Goal: Communication & Community: Answer question/provide support

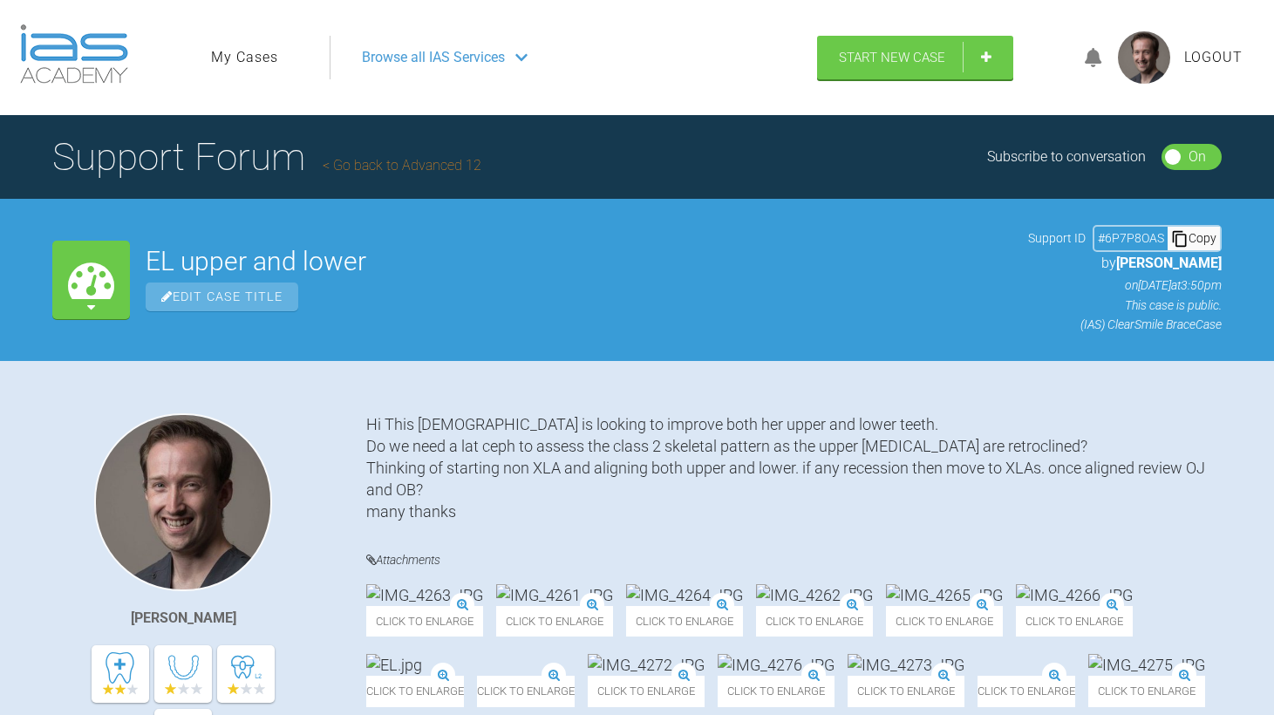
scroll to position [3233, 0]
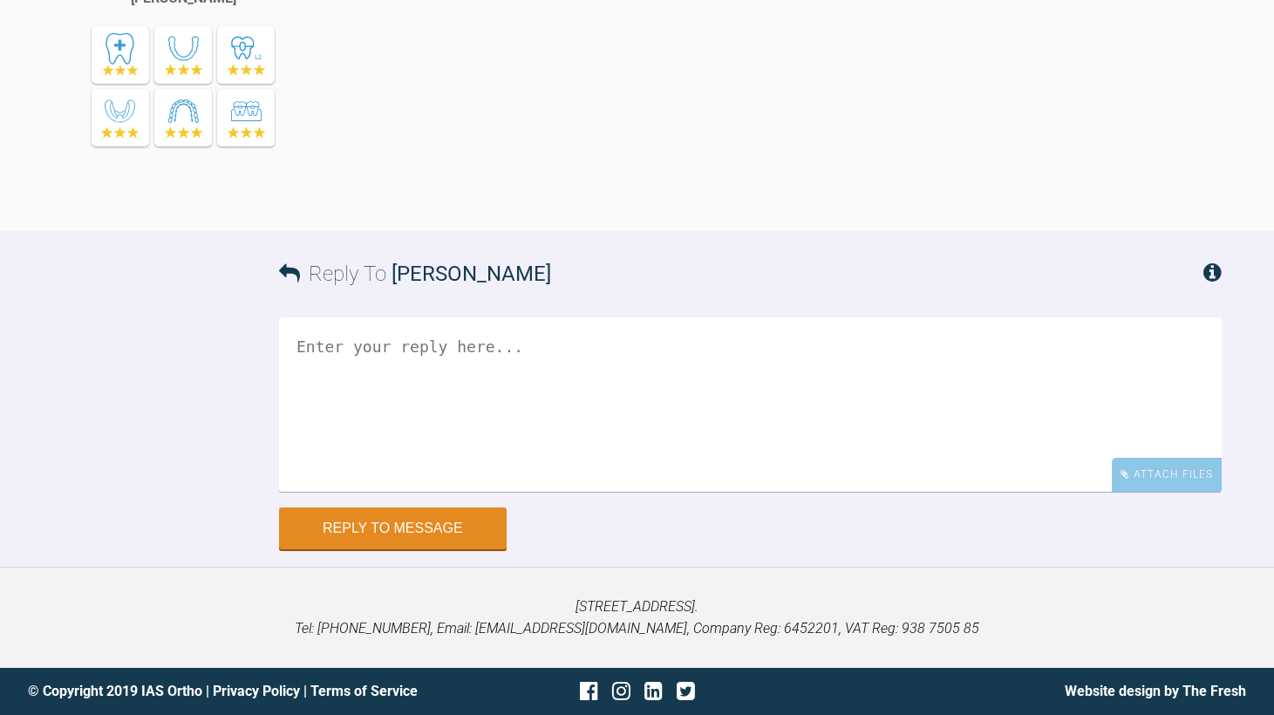
scroll to position [4454, 0]
click at [614, 410] on textarea at bounding box center [750, 404] width 943 height 174
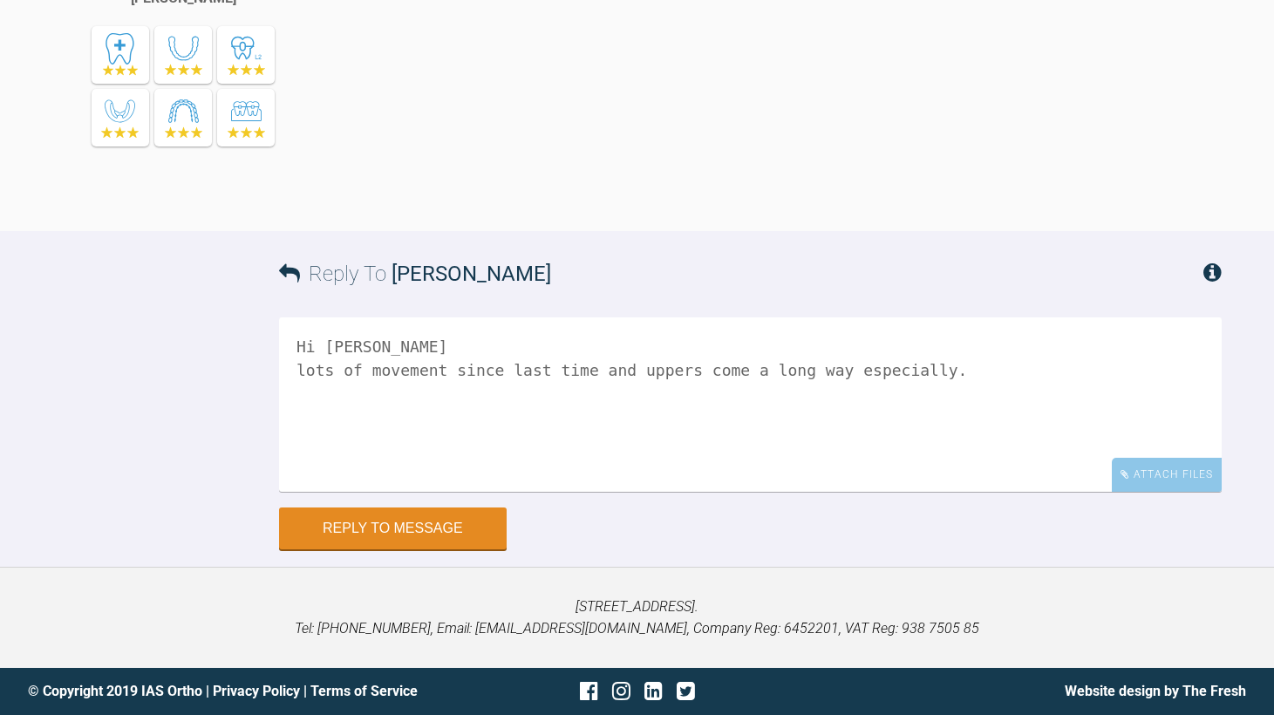
scroll to position [4367, 0]
click at [585, 457] on textarea "Hi [PERSON_NAME] lots of movement since last time and uppers come a long way es…" at bounding box center [750, 404] width 943 height 174
click at [681, 452] on textarea "Hi [PERSON_NAME] lots of movement since last time with uppers come a long way e…" at bounding box center [750, 404] width 943 height 174
drag, startPoint x: 775, startPoint y: 453, endPoint x: 785, endPoint y: 453, distance: 9.6
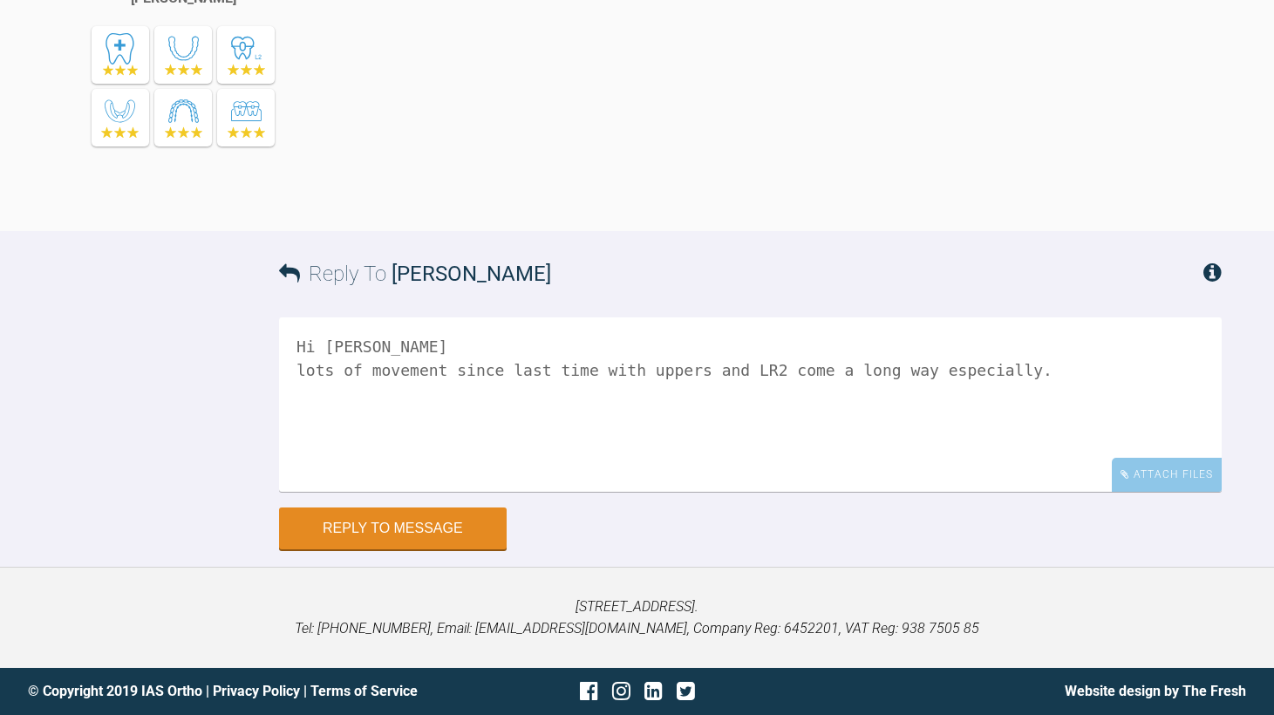
click at [785, 453] on textarea "Hi [PERSON_NAME] lots of movement since last time with uppers and LR2 come a lo…" at bounding box center [750, 404] width 943 height 174
click at [1065, 455] on textarea "Hi [PERSON_NAME] lots of movement since last time with uppers and LR2 coming a …" at bounding box center [750, 404] width 943 height 174
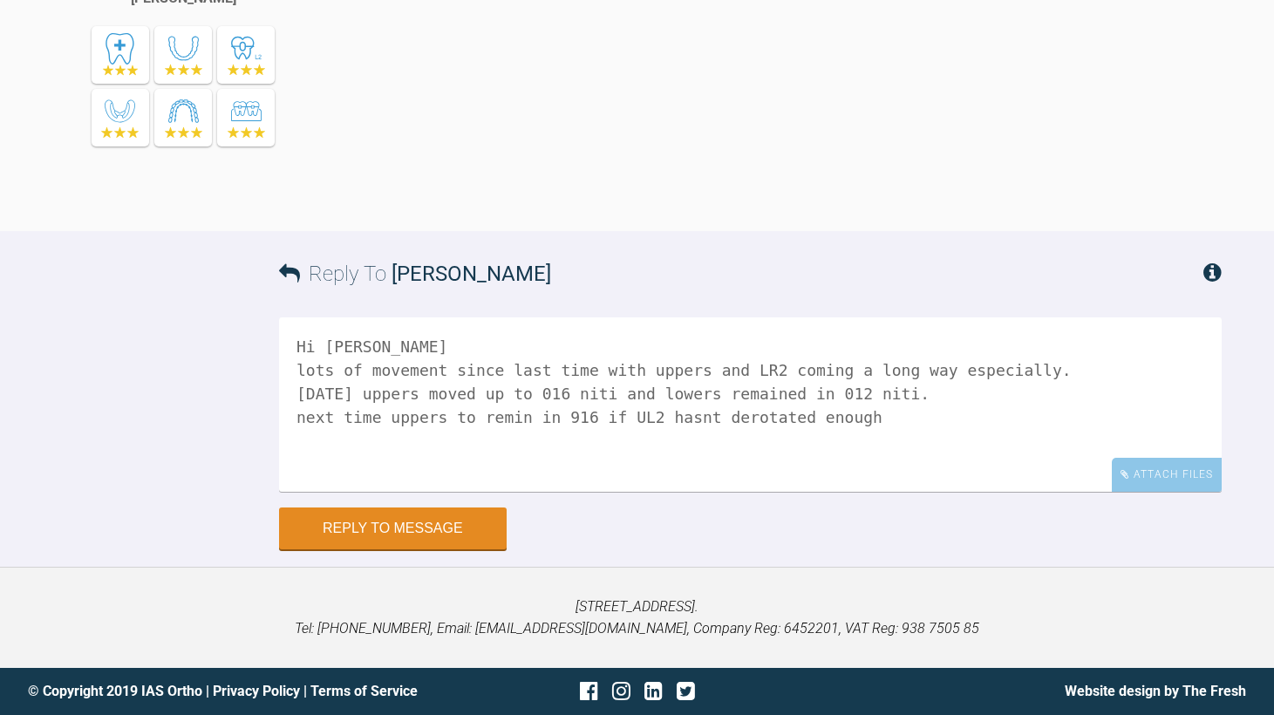
click at [499, 492] on textarea "Hi [PERSON_NAME] lots of movement since last time with uppers and LR2 coming a …" at bounding box center [750, 404] width 943 height 174
click at [871, 490] on textarea "Hi [PERSON_NAME] lots of movement since last time with uppers and LR2 coming a …" at bounding box center [750, 404] width 943 height 174
click at [875, 492] on textarea "Hi [PERSON_NAME] lots of movement since last time with uppers and LR2 coming a …" at bounding box center [750, 404] width 943 height 174
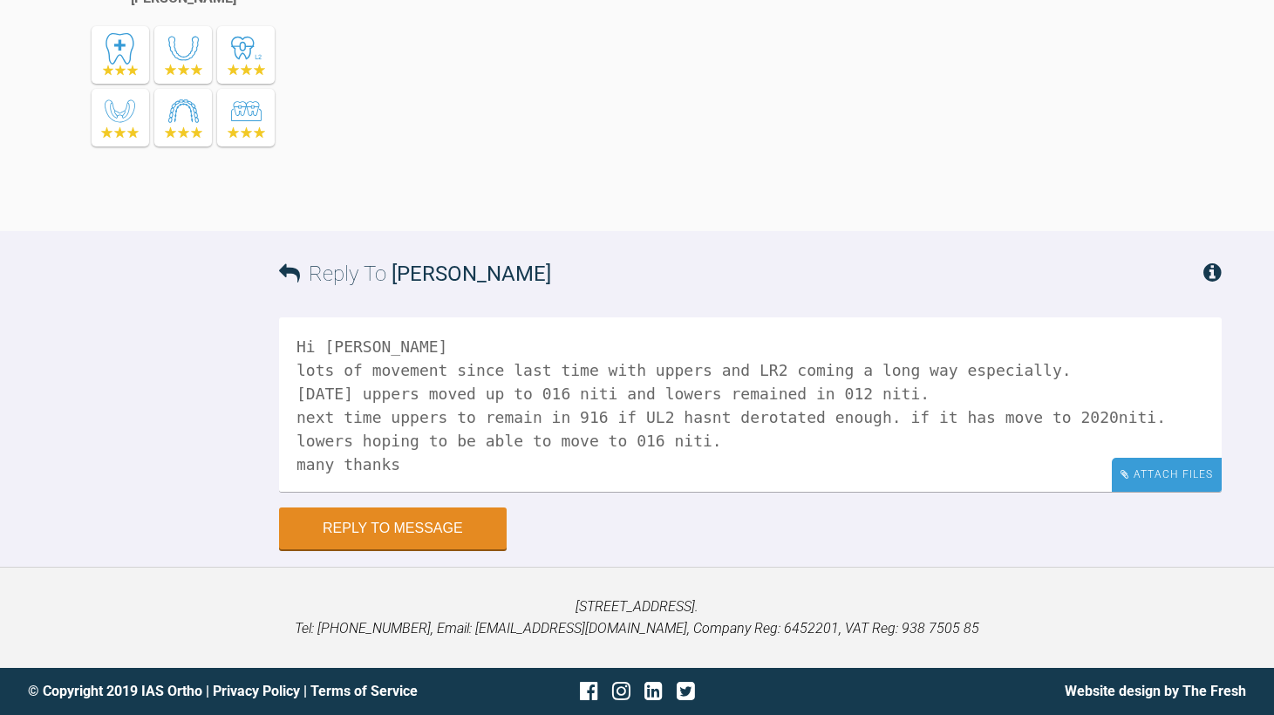
type textarea "Hi [PERSON_NAME] lots of movement since last time with uppers and LR2 coming a …"
click at [1166, 480] on div "Attach Files" at bounding box center [1167, 475] width 110 height 34
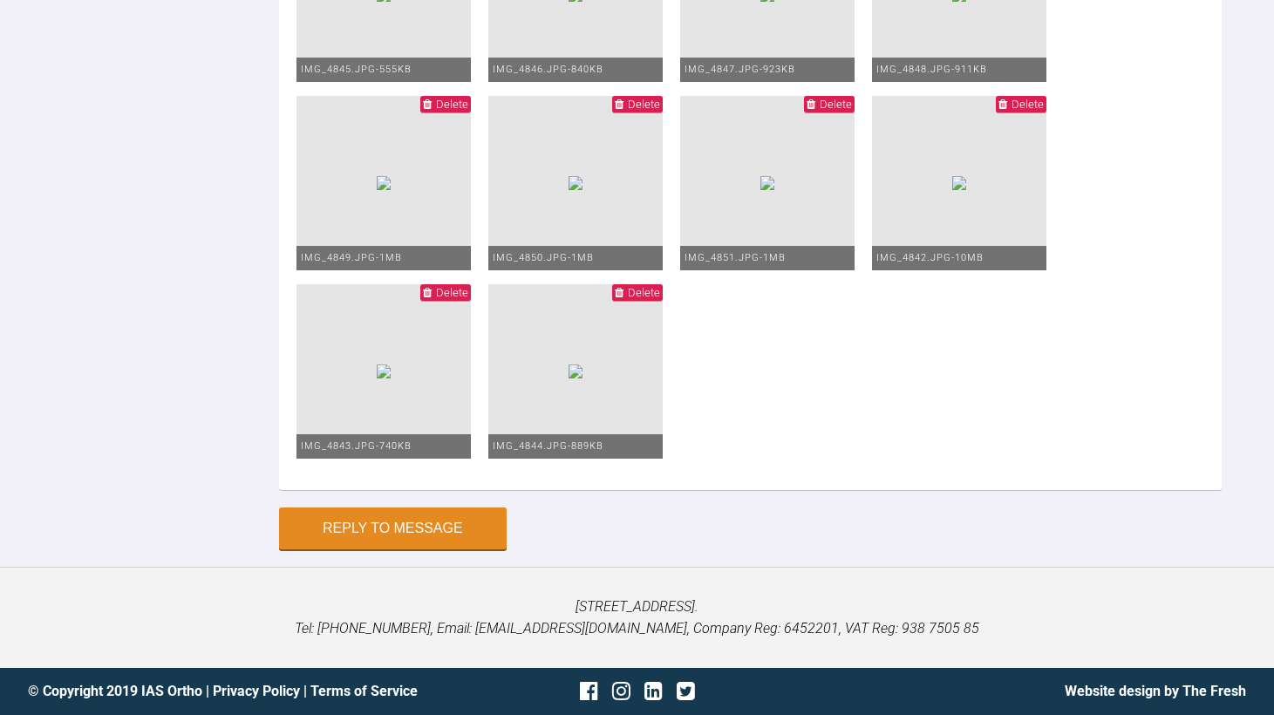
scroll to position [5646, 0]
click at [406, 531] on button "Reply to Message" at bounding box center [393, 530] width 228 height 42
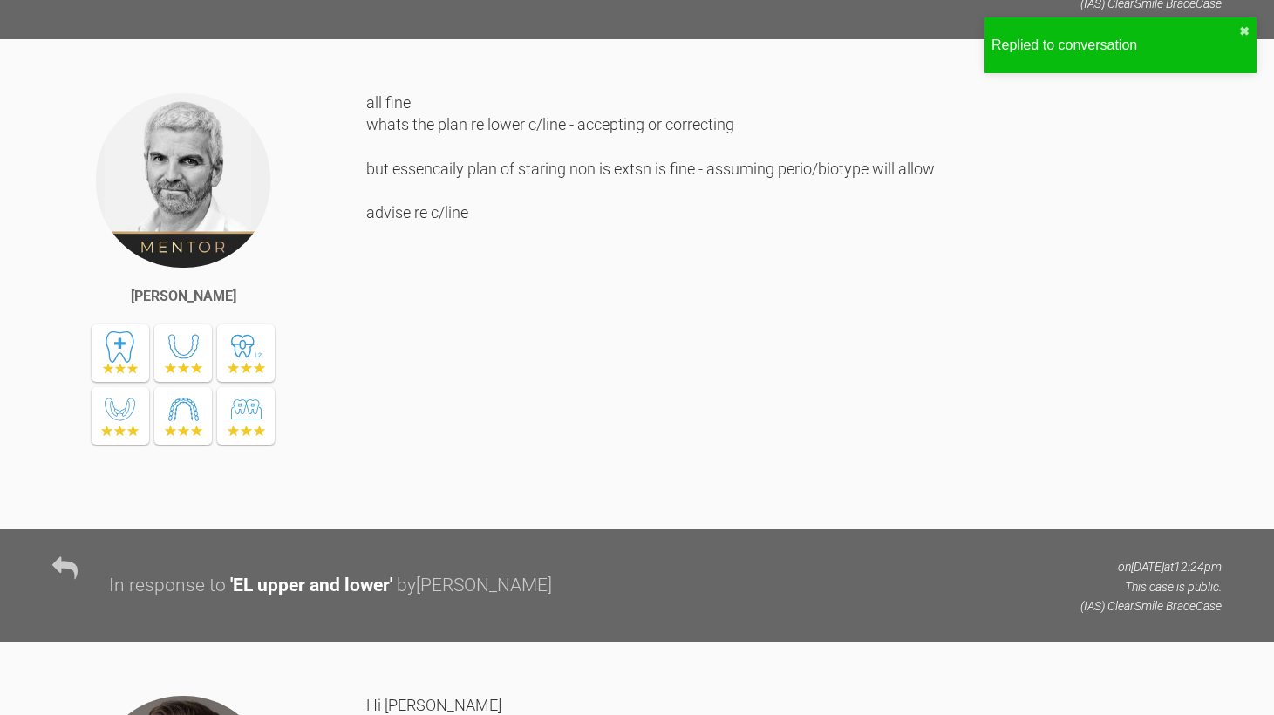
scroll to position [0, 0]
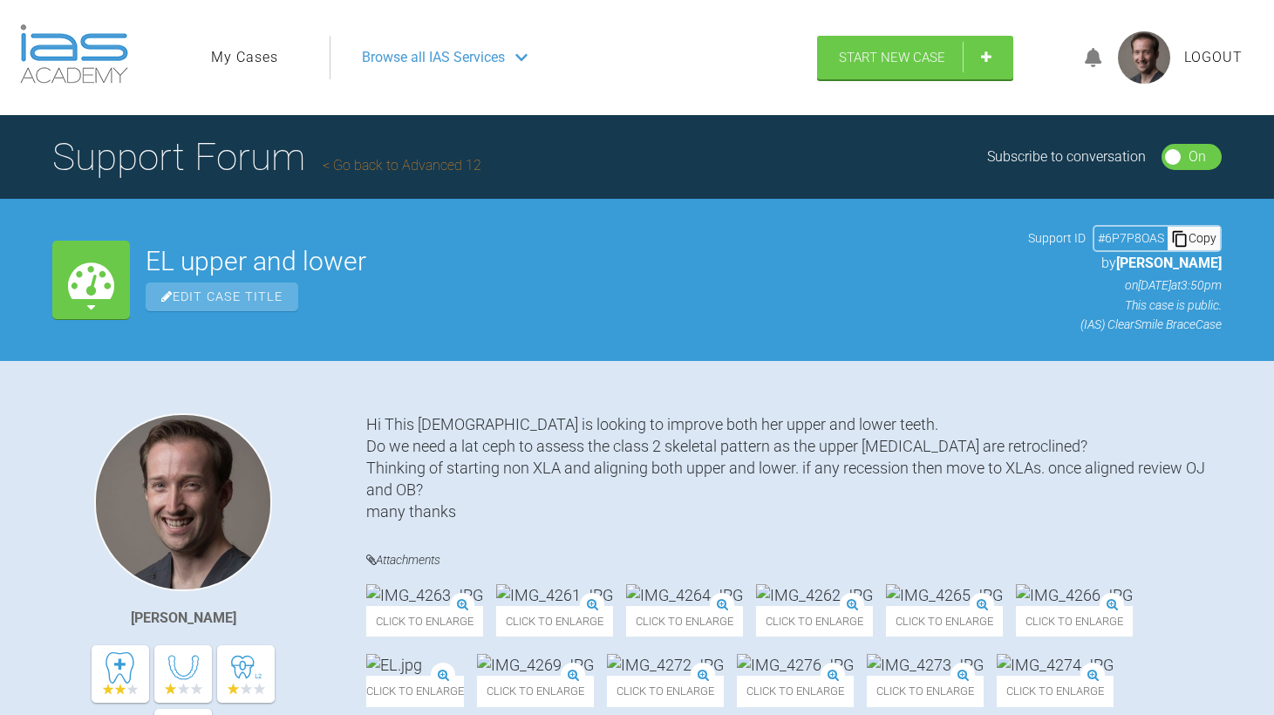
click at [1099, 55] on icon at bounding box center [1093, 58] width 17 height 20
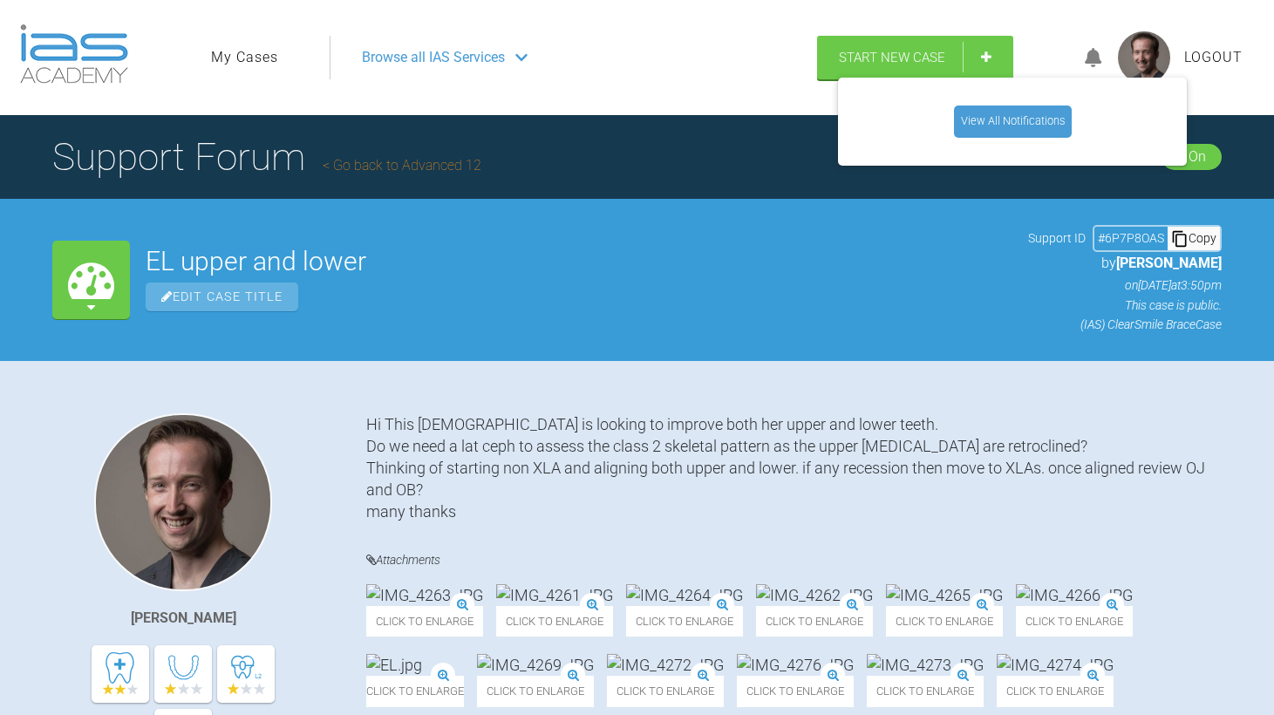
click at [1032, 116] on link "View All Notifications" at bounding box center [1013, 121] width 118 height 31
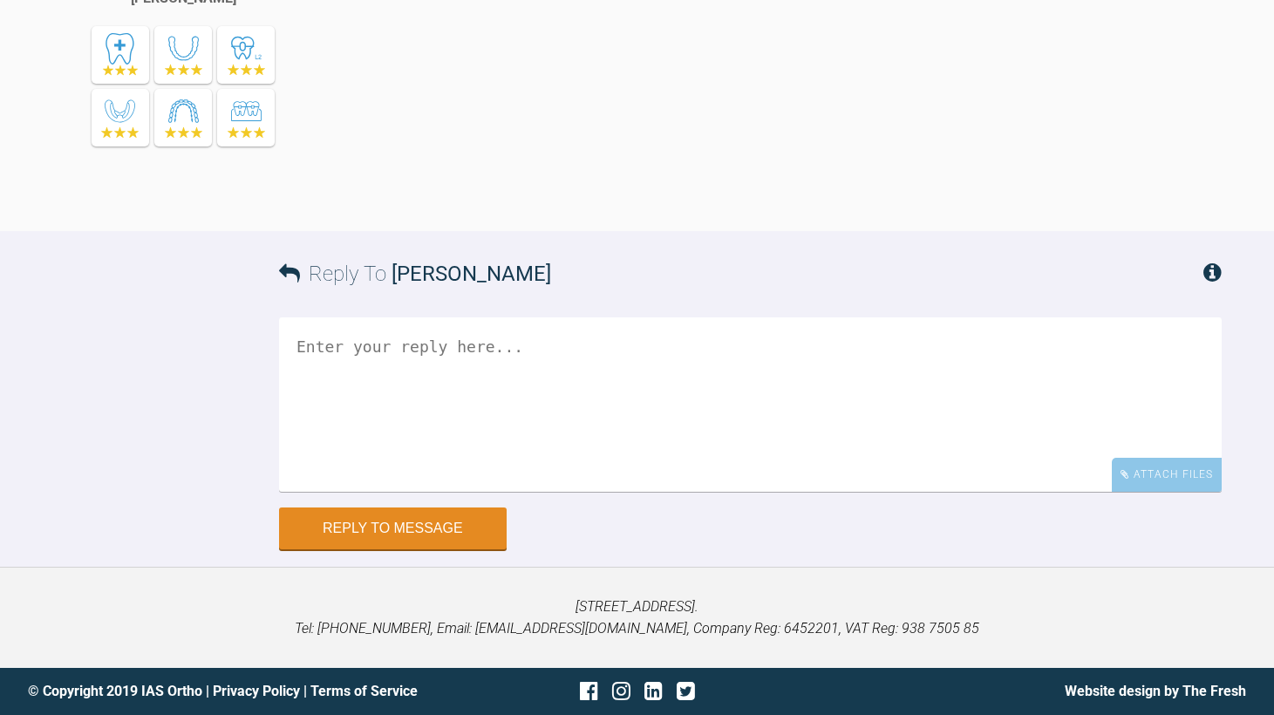
scroll to position [19932, 0]
click at [565, 410] on textarea at bounding box center [750, 404] width 943 height 174
click at [555, 354] on textarea "Its annoying that the gym marhiuns arent level" at bounding box center [750, 404] width 943 height 174
drag, startPoint x: 652, startPoint y: 347, endPoint x: 795, endPoint y: 347, distance: 143.0
click at [795, 347] on textarea "Its annoying that the gym margiuns arent level" at bounding box center [750, 404] width 943 height 174
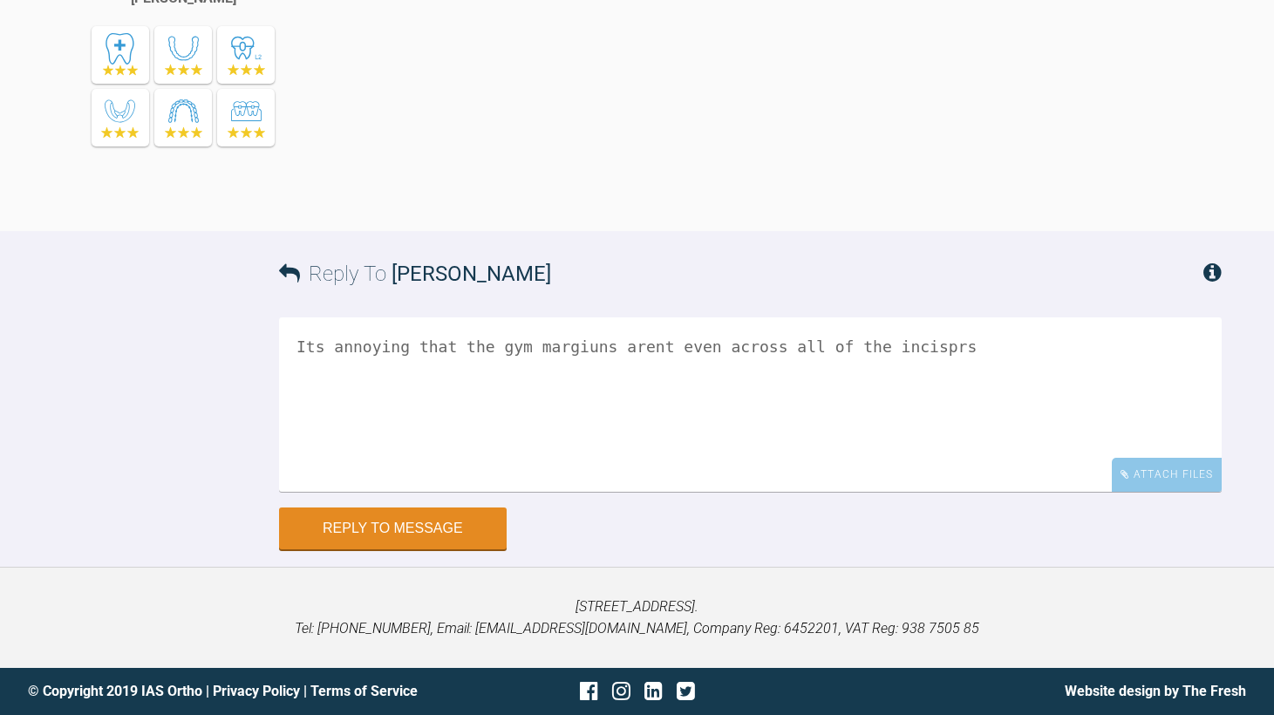
drag, startPoint x: 890, startPoint y: 341, endPoint x: 903, endPoint y: 341, distance: 13.1
click at [903, 341] on textarea "Its annoying that the gym margiuns arent even across all of the incisprs" at bounding box center [750, 404] width 943 height 174
click at [922, 333] on textarea "Its annoying that the gym margins arent even across all of the incisors" at bounding box center [750, 404] width 943 height 174
click at [909, 377] on textarea "Its annoying that the gym margins arent even across all of the incisors" at bounding box center [750, 404] width 943 height 174
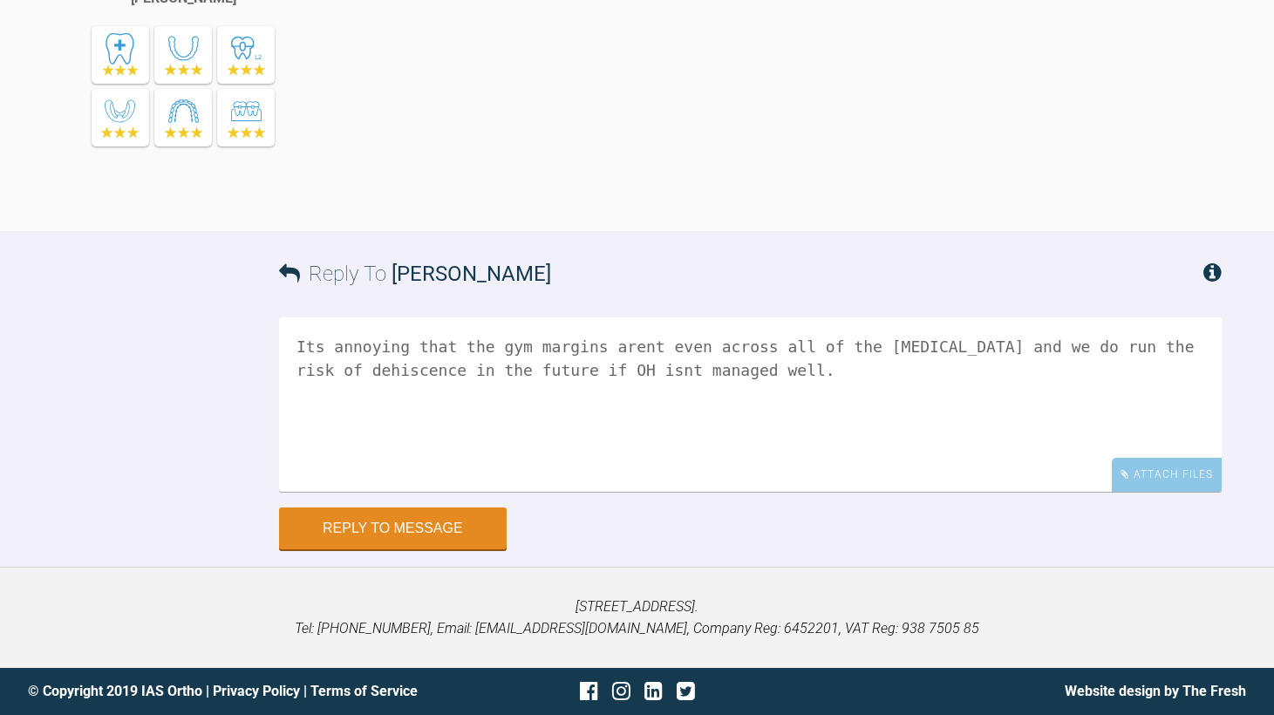
click at [501, 341] on textarea "Its annoying that the gym margins arent even across all of the incisors and we …" at bounding box center [750, 404] width 943 height 174
click at [841, 378] on textarea "Its annoying that the gum margins arent even across all of the incisors and we …" at bounding box center [750, 404] width 943 height 174
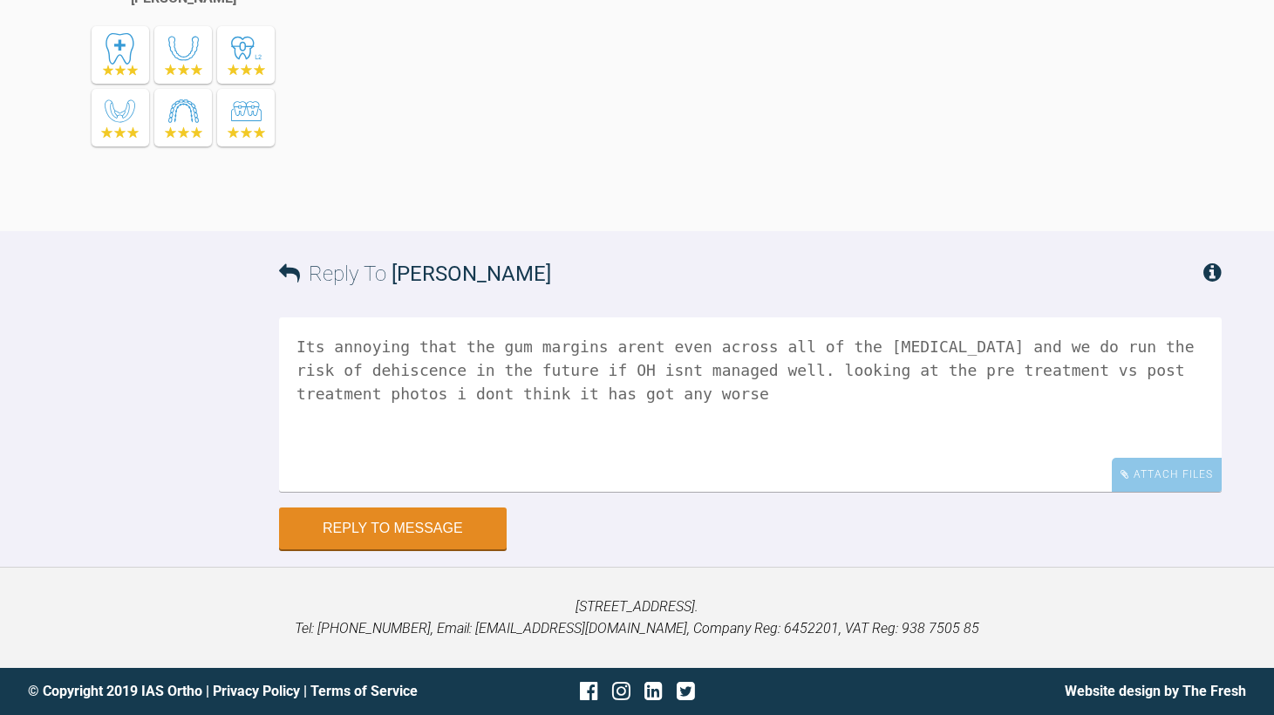
drag, startPoint x: 670, startPoint y: 398, endPoint x: 731, endPoint y: 371, distance: 66.3
click at [731, 371] on textarea "Its annoying that the gum margins arent even across all of the incisors and we …" at bounding box center [750, 404] width 943 height 174
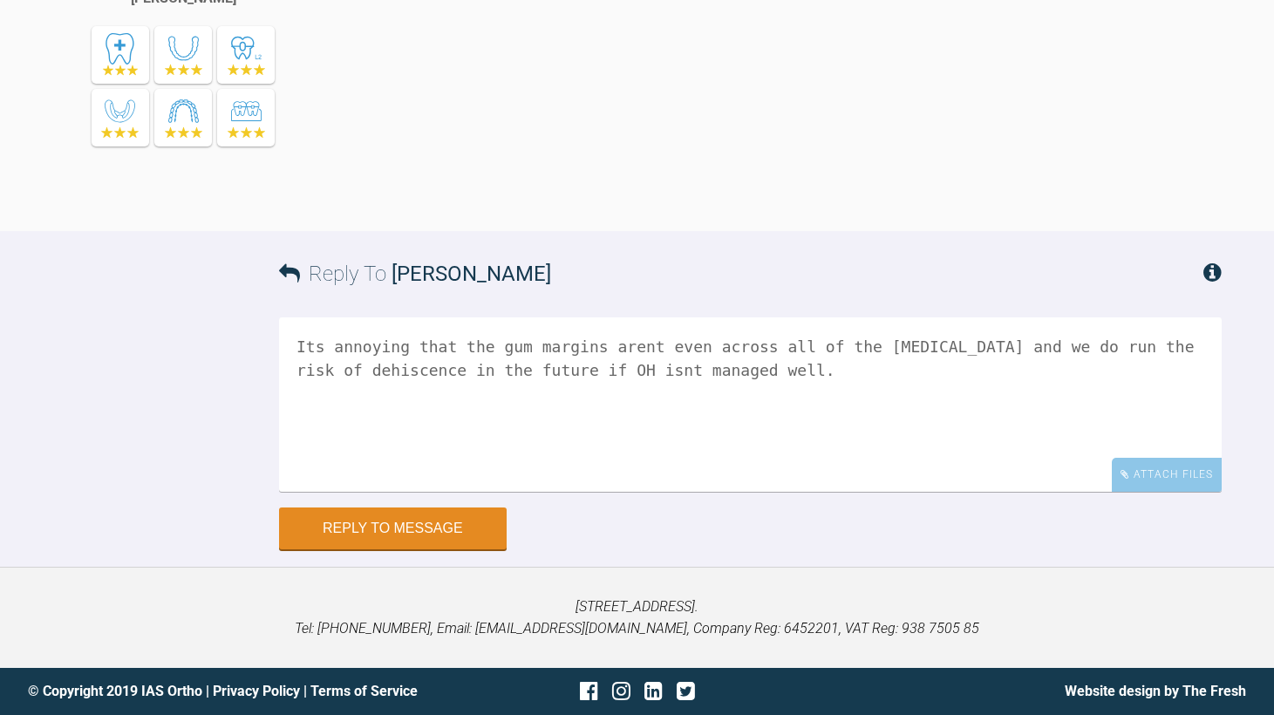
click at [300, 346] on textarea "Its annoying that the gum margins arent even across all of the incisors and we …" at bounding box center [750, 404] width 943 height 174
paste textarea "looking at the pre treatment vs post treatment photos i dont think it has got a…"
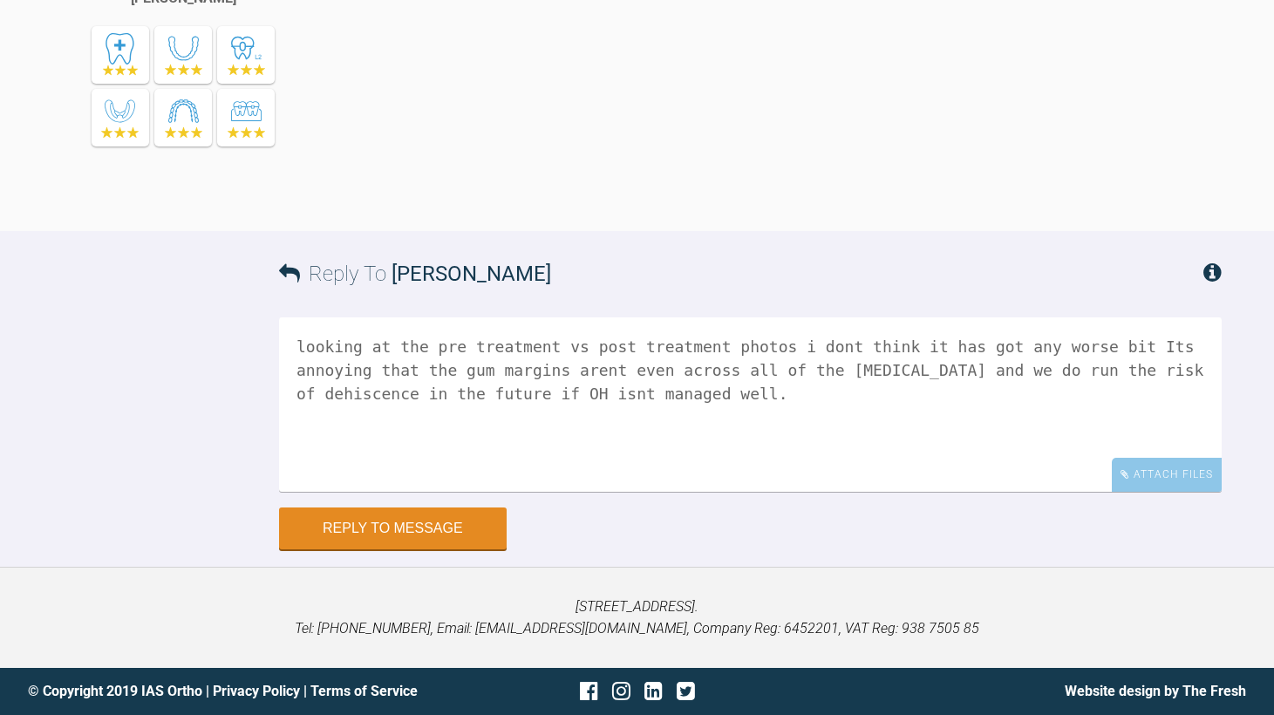
click at [1111, 343] on textarea "looking at the pre treatment vs post treatment photos i dont think it has got a…" at bounding box center [750, 404] width 943 height 174
click at [876, 367] on textarea "looking at the pre treatment vs post treatment photos i dont think it has got a…" at bounding box center [750, 404] width 943 height 174
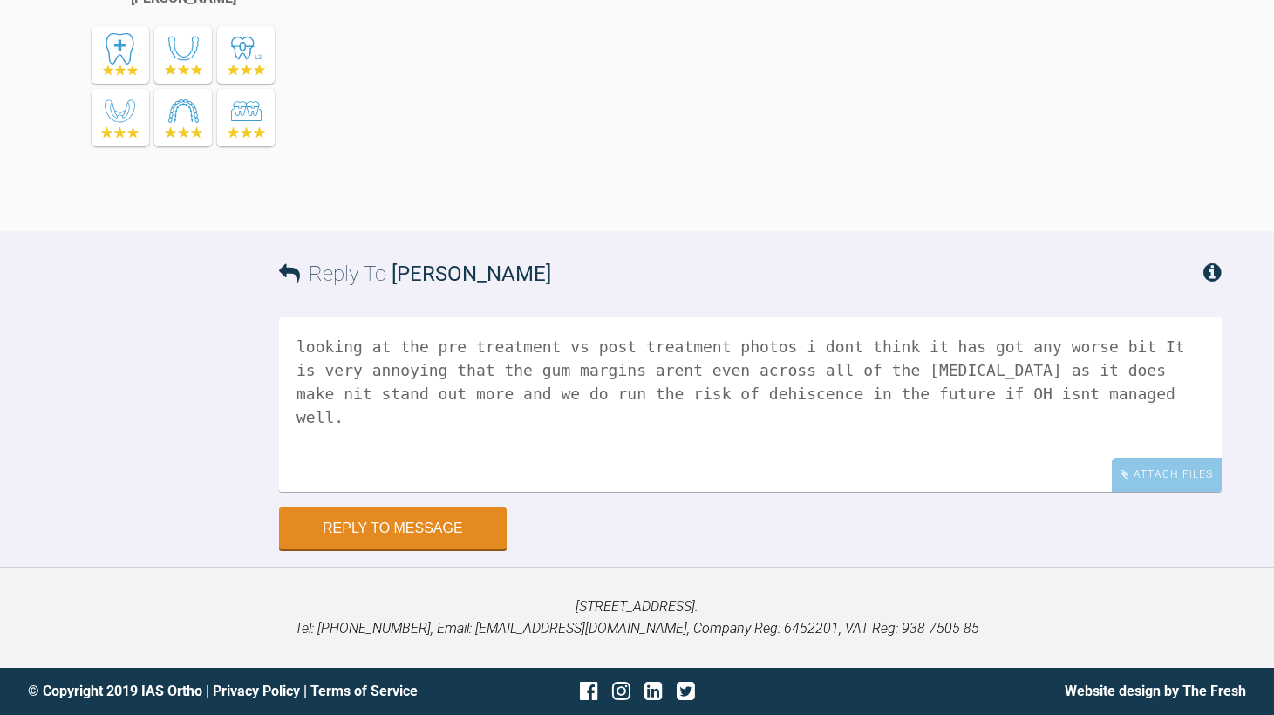
click at [1033, 368] on textarea "looking at the pre treatment vs post treatment photos i dont think it has got a…" at bounding box center [750, 404] width 943 height 174
click at [571, 389] on textarea "looking at the pre treatment vs post treatment photos i dont think it has got a…" at bounding box center [750, 404] width 943 height 174
drag, startPoint x: 705, startPoint y: 389, endPoint x: 896, endPoint y: 385, distance: 191.0
click at [896, 385] on textarea "looking at the pre treatment vs post treatment photos i dont think it has got a…" at bounding box center [750, 404] width 943 height 174
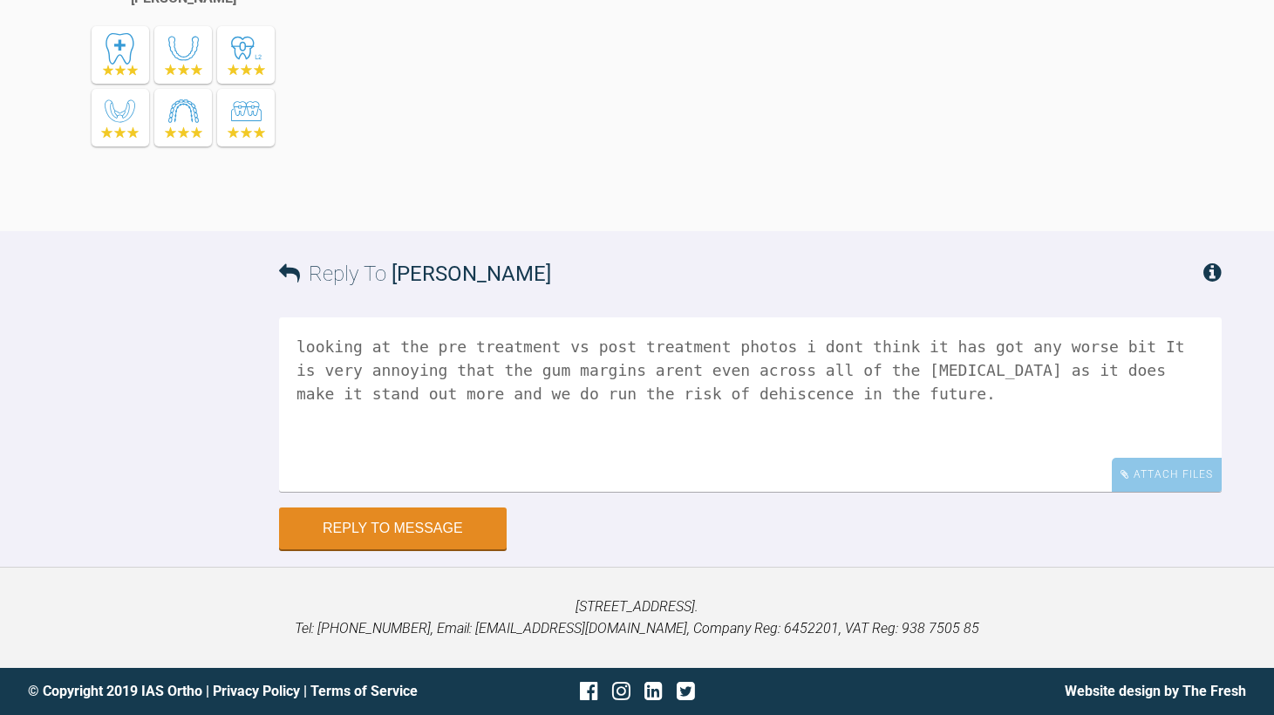
drag, startPoint x: 590, startPoint y: 258, endPoint x: 450, endPoint y: 257, distance: 140.4
drag, startPoint x: 450, startPoint y: 257, endPoint x: 459, endPoint y: 257, distance: 9.6
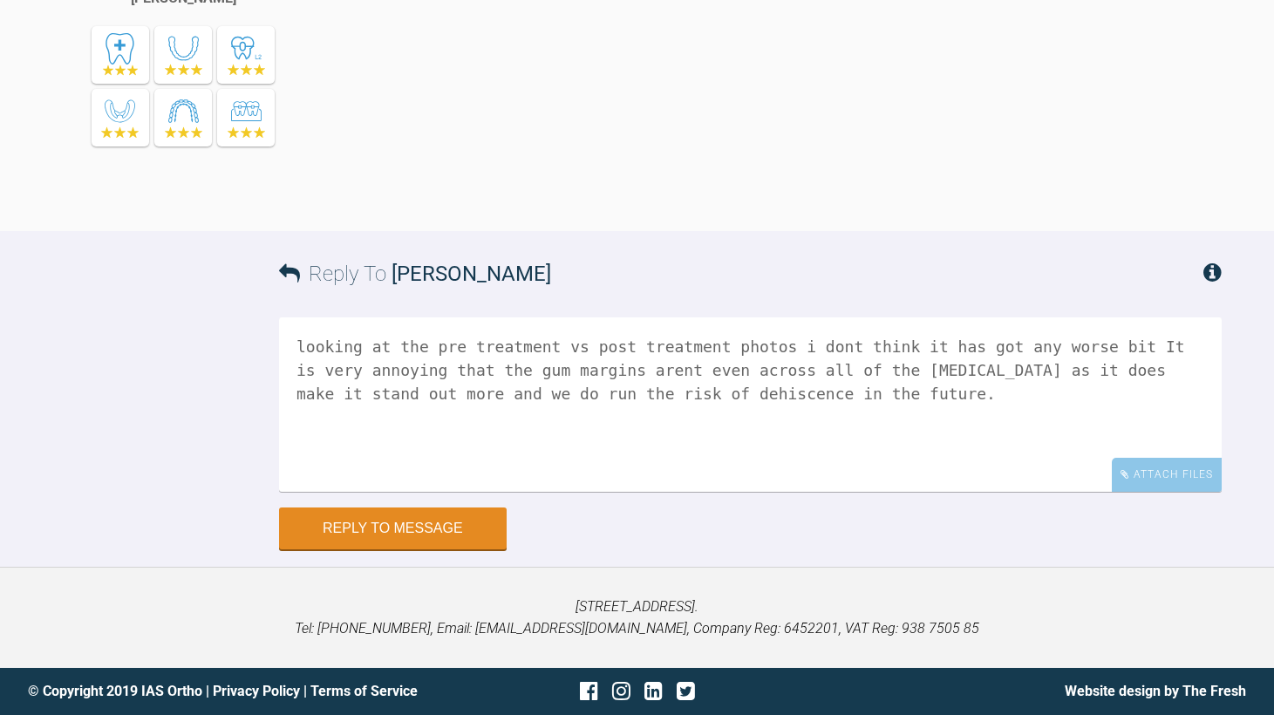
drag, startPoint x: 473, startPoint y: 266, endPoint x: 452, endPoint y: 264, distance: 21.9
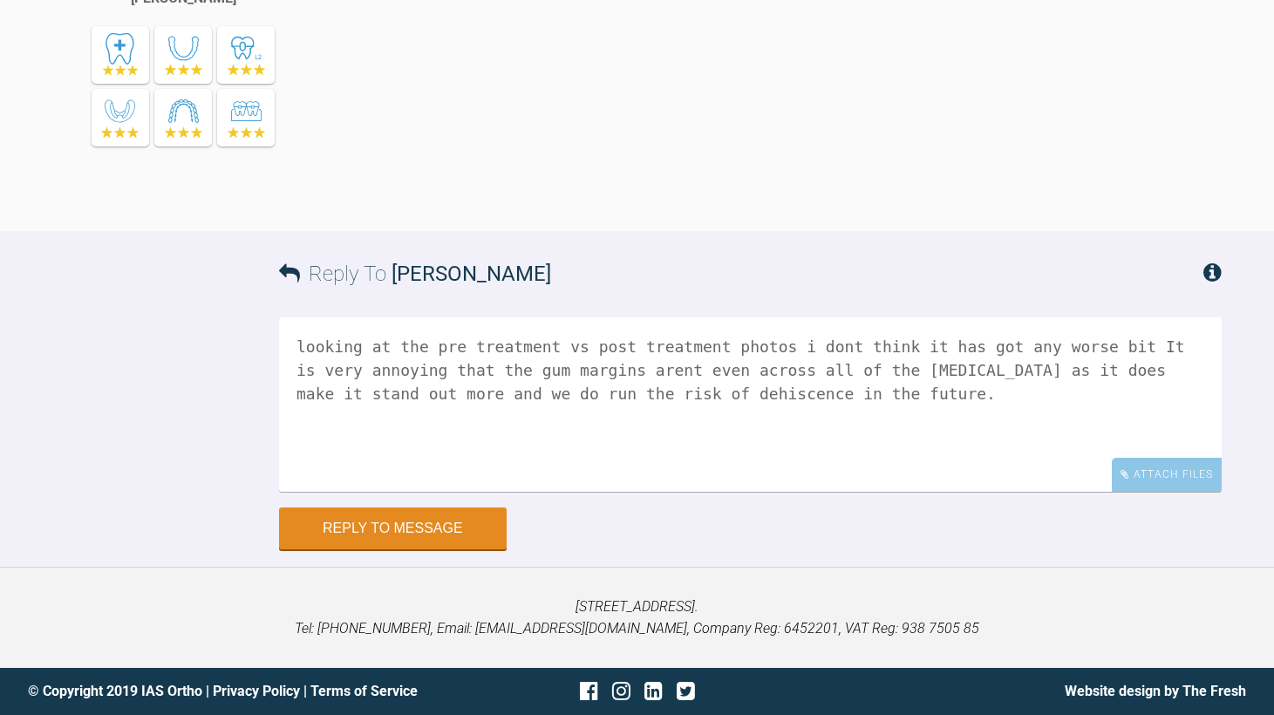
click at [745, 378] on textarea "looking at the pre treatment vs post treatment photos i dont think it has got a…" at bounding box center [750, 404] width 943 height 174
click at [747, 393] on textarea "looking at the pre treatment vs post treatment photos i dont think it has got a…" at bounding box center [750, 404] width 943 height 174
drag, startPoint x: 716, startPoint y: 395, endPoint x: 810, endPoint y: 396, distance: 94.2
click at [810, 396] on textarea "looking at the pre treatment vs post treatment photos i dont think it has got a…" at bounding box center [750, 404] width 943 height 174
type textarea "looking at the pre treatment vs post treatment photos i dont think it has got a…"
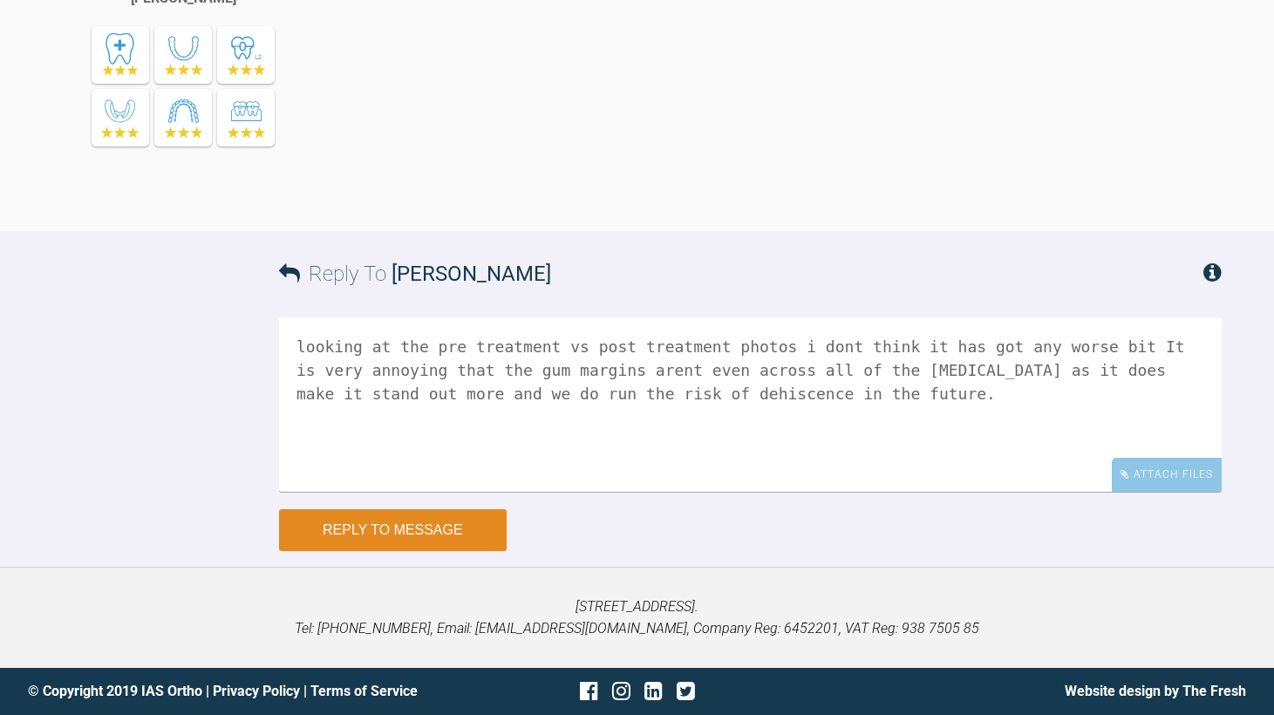
click at [444, 538] on button "Reply to Message" at bounding box center [393, 530] width 228 height 42
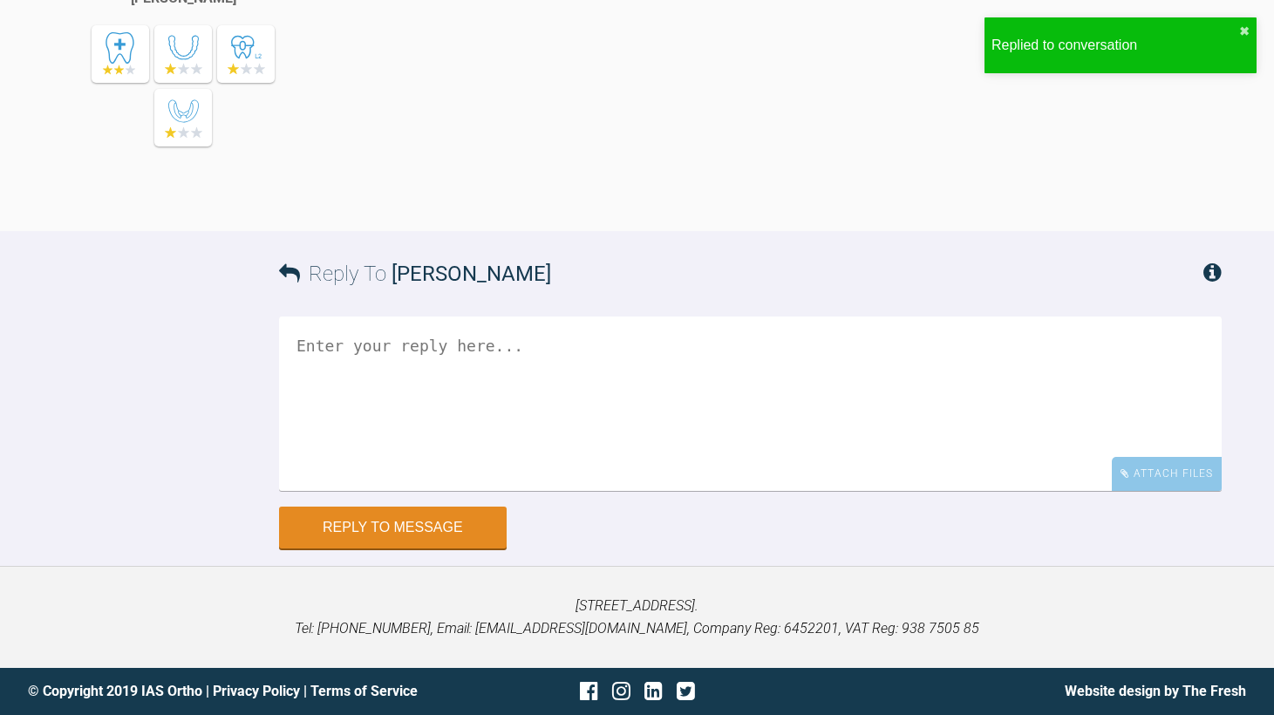
scroll to position [19649, 0]
